Goal: Find specific page/section: Find specific page/section

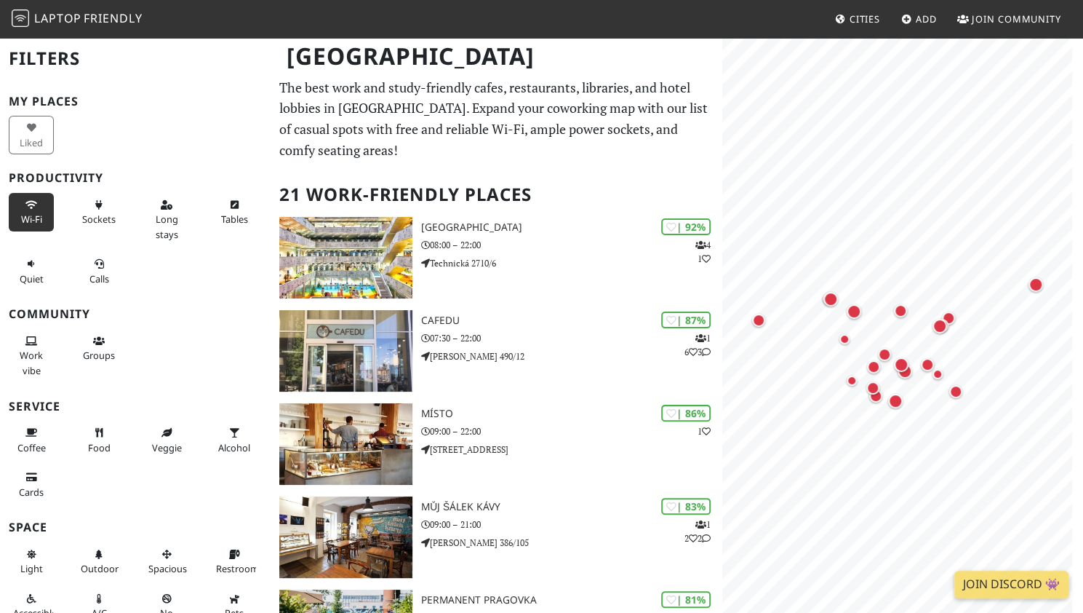
click at [31, 215] on span "Wi-Fi" at bounding box center [31, 218] width 21 height 13
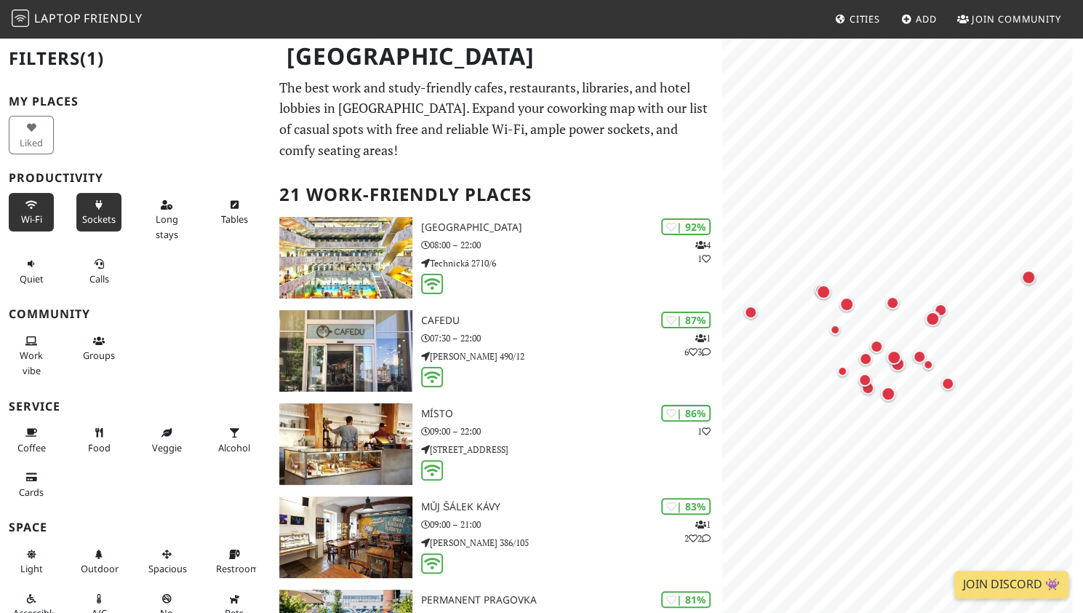
click at [82, 216] on span "Sockets" at bounding box center [98, 218] width 33 height 13
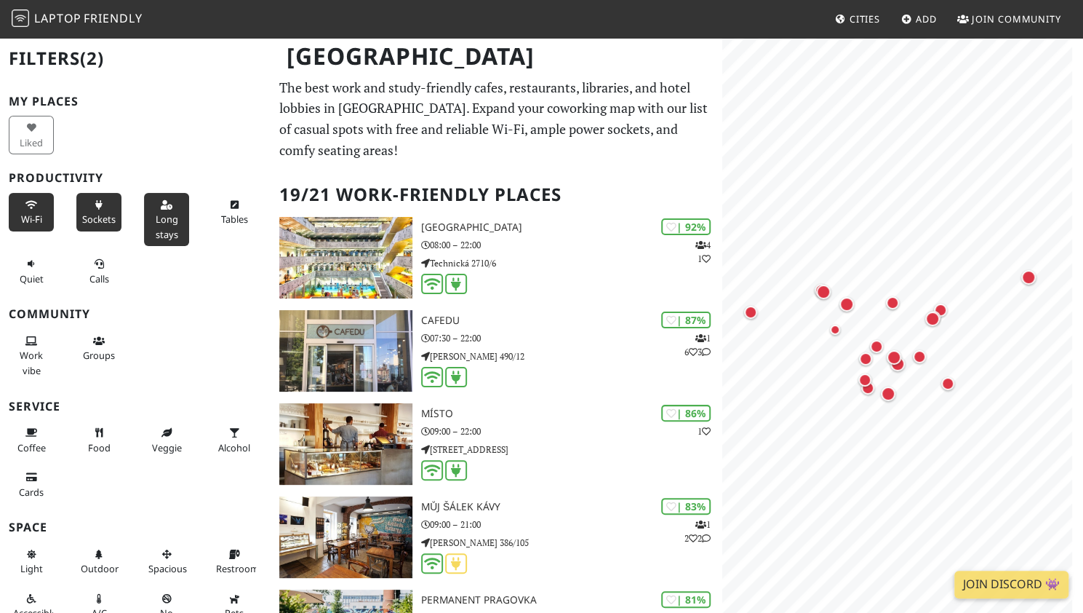
click at [163, 221] on span "Long stays" at bounding box center [167, 226] width 23 height 28
click at [27, 441] on span "Coffee" at bounding box center [31, 447] width 28 height 13
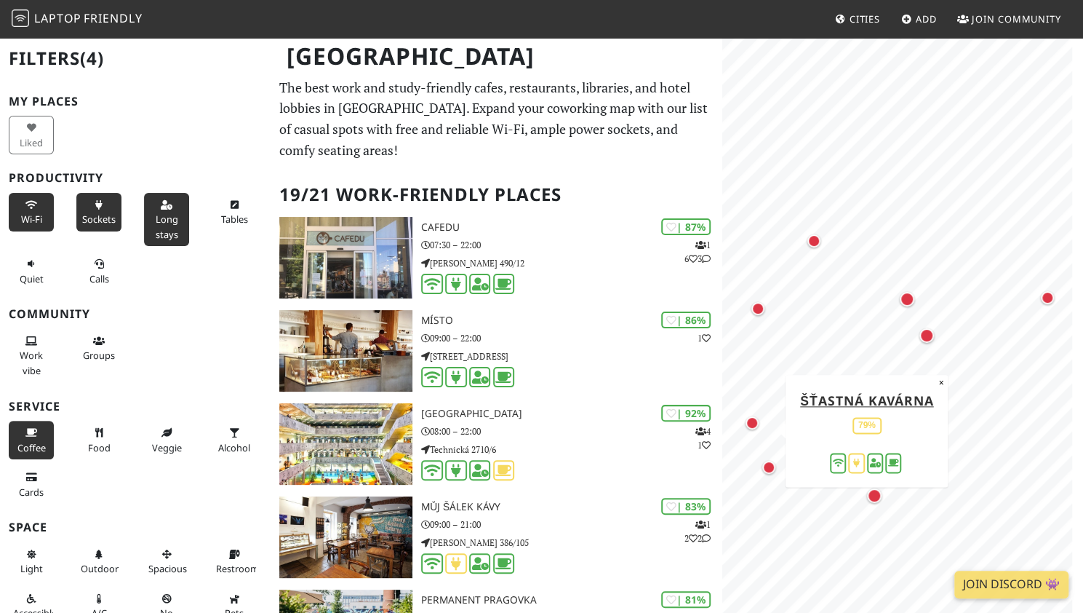
click at [751, 424] on div "Map marker" at bounding box center [752, 422] width 13 height 13
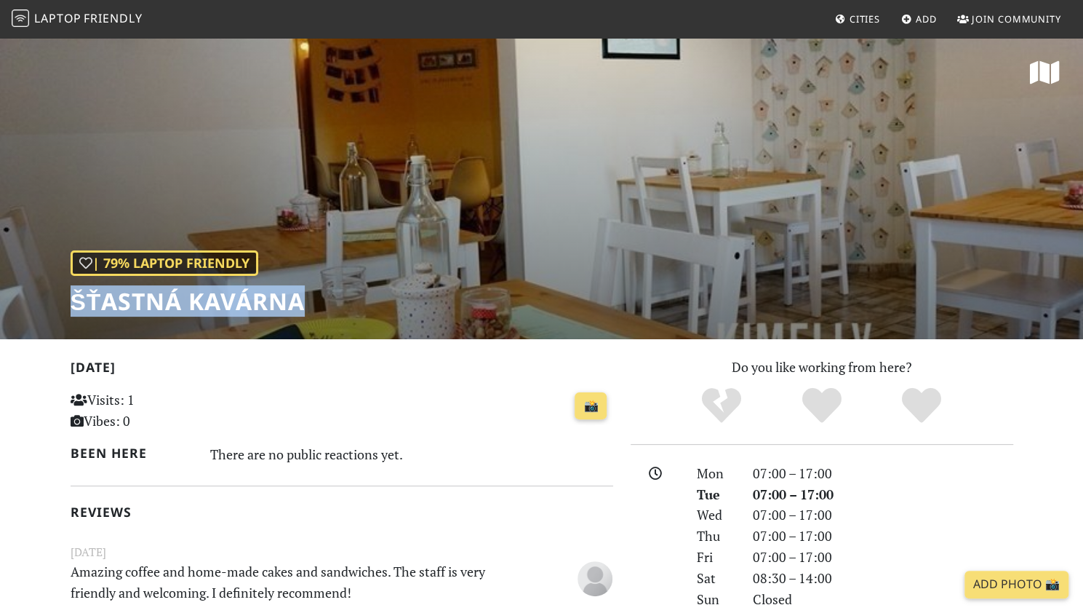
drag, startPoint x: 309, startPoint y: 298, endPoint x: 49, endPoint y: 292, distance: 259.1
click at [49, 292] on div "| 79% Laptop Friendly Šťastná Kavárna" at bounding box center [541, 187] width 1083 height 303
